Goal: Task Accomplishment & Management: Manage account settings

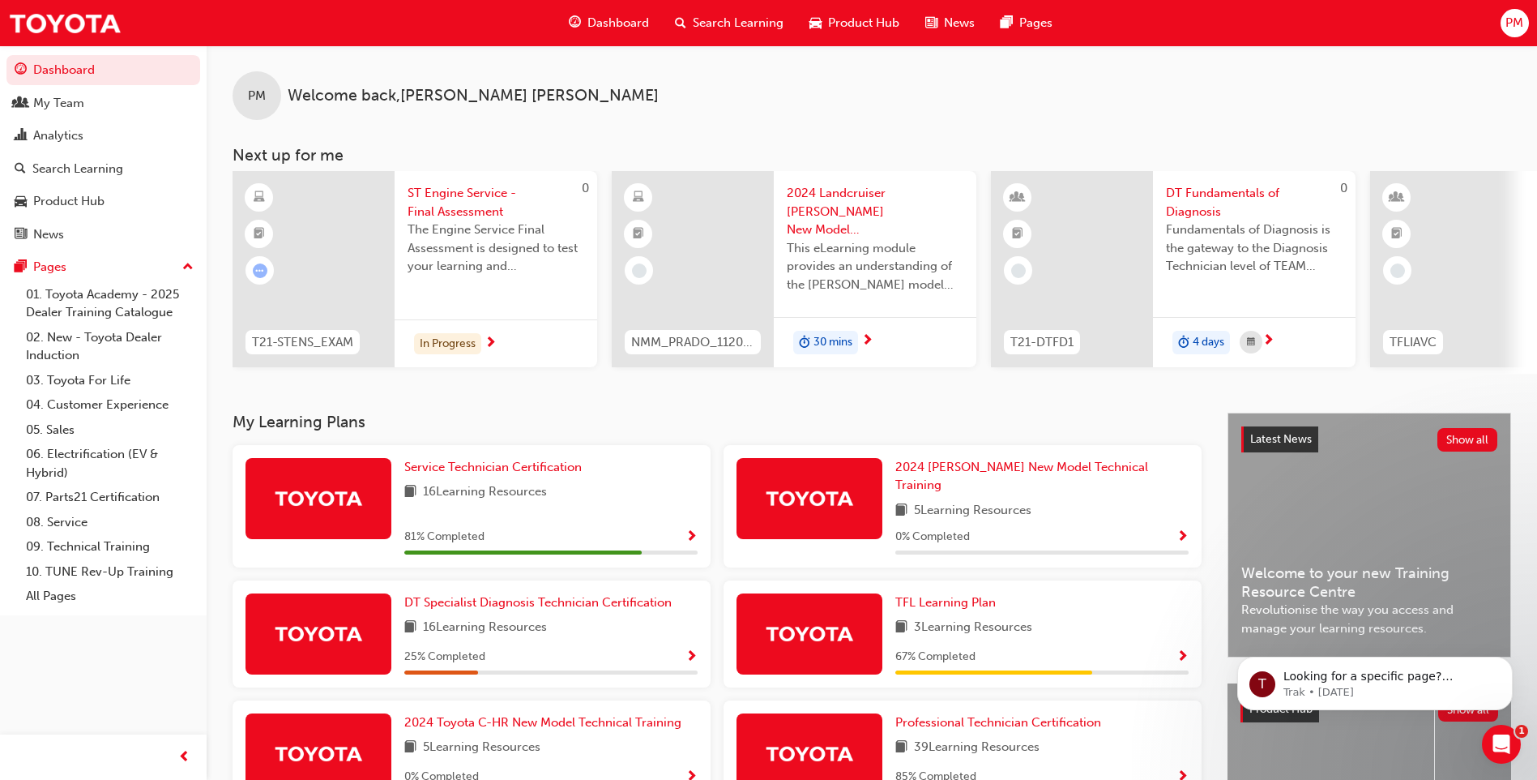
click at [1520, 24] on span "PM" at bounding box center [1515, 23] width 18 height 19
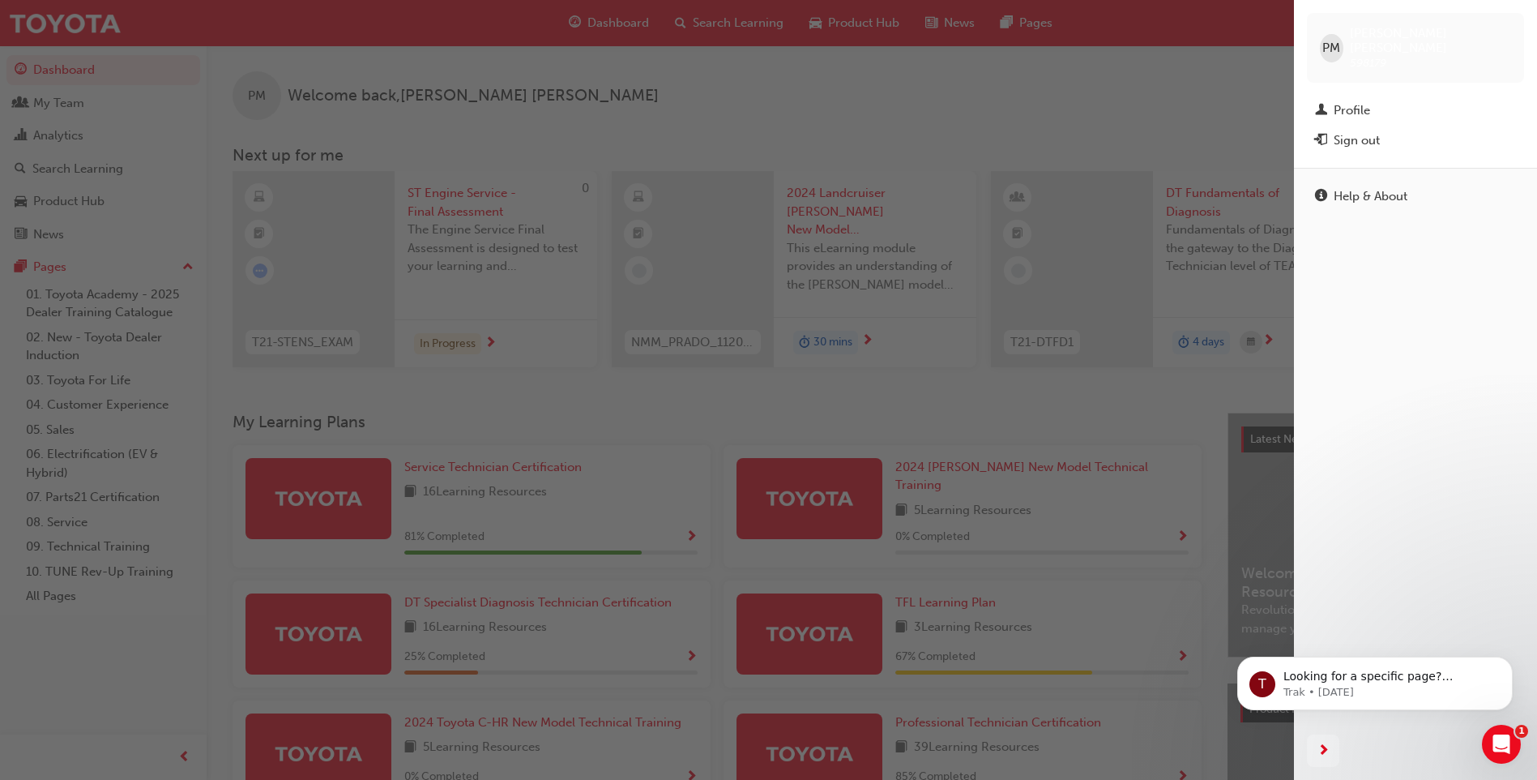
click at [625, 83] on div "button" at bounding box center [647, 390] width 1294 height 780
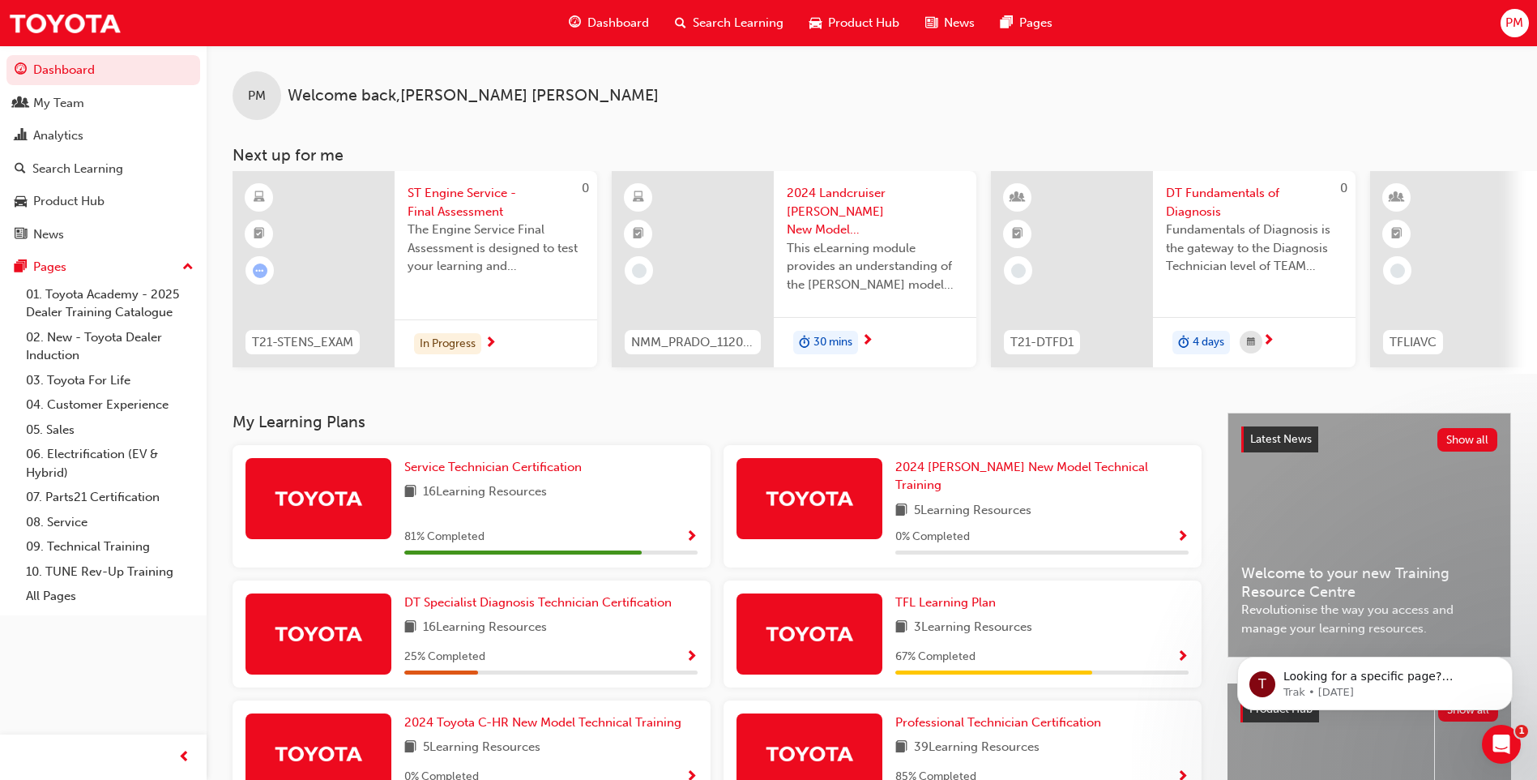
click at [1509, 23] on span "PM" at bounding box center [1515, 23] width 18 height 19
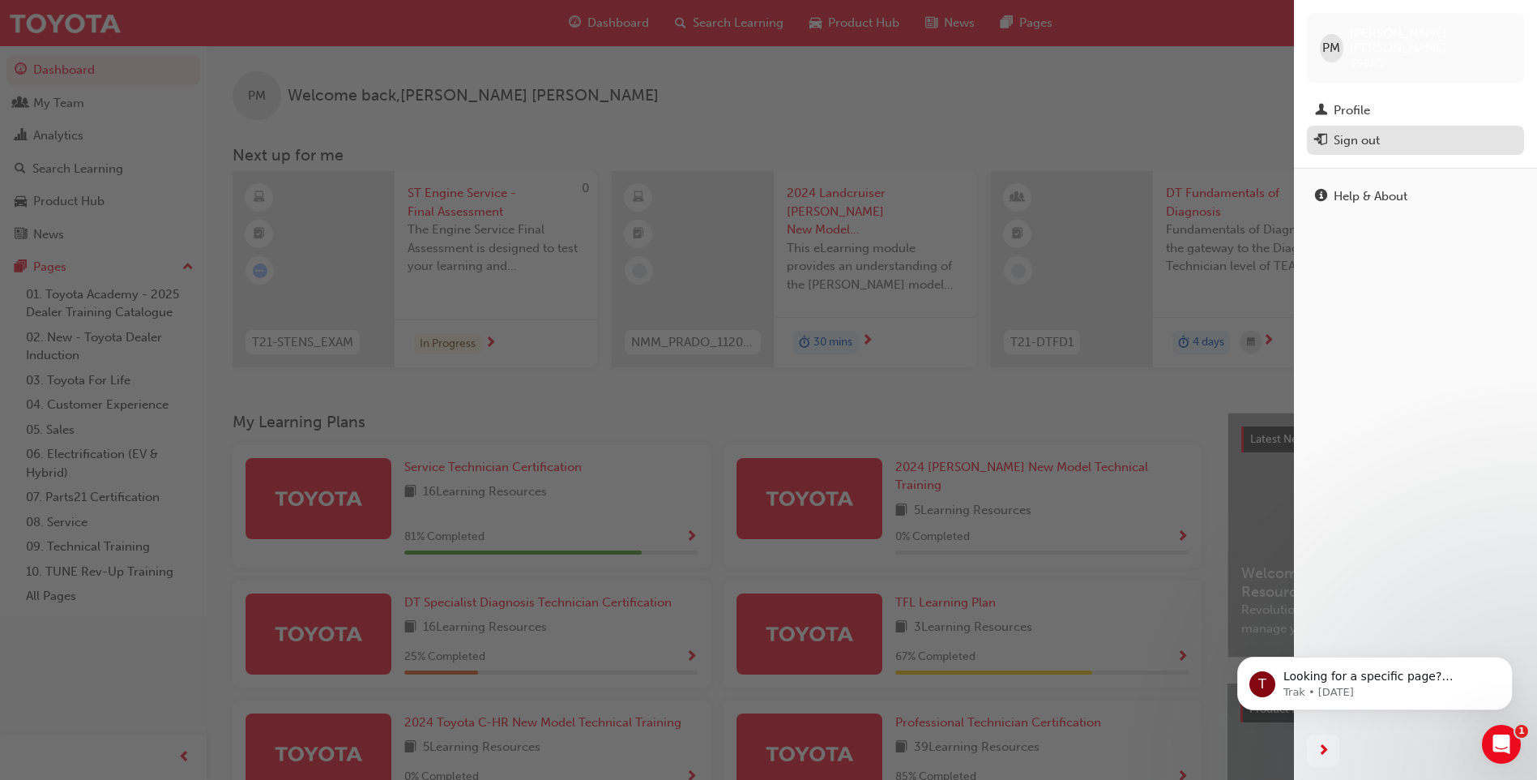
click at [1352, 131] on div "Sign out" at bounding box center [1357, 140] width 46 height 19
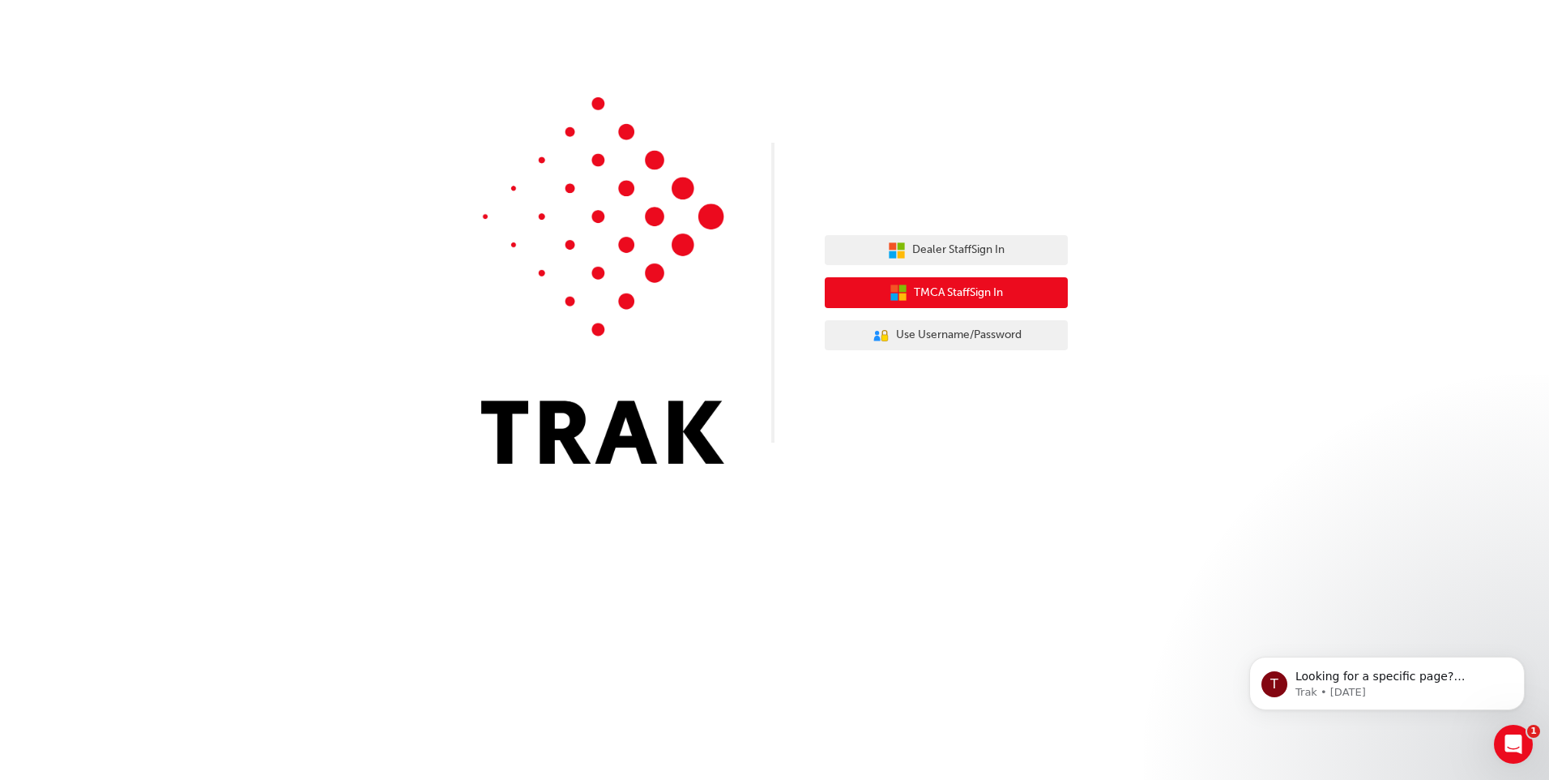
click at [985, 299] on span "TMCA Staff Sign In" at bounding box center [958, 293] width 89 height 19
